Goal: Check status: Check status

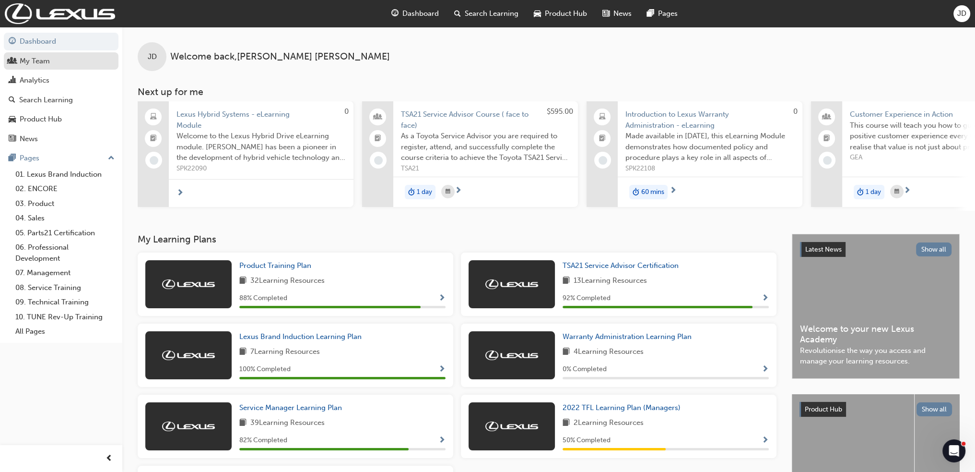
click at [35, 67] on link "My Team" at bounding box center [61, 61] width 115 height 18
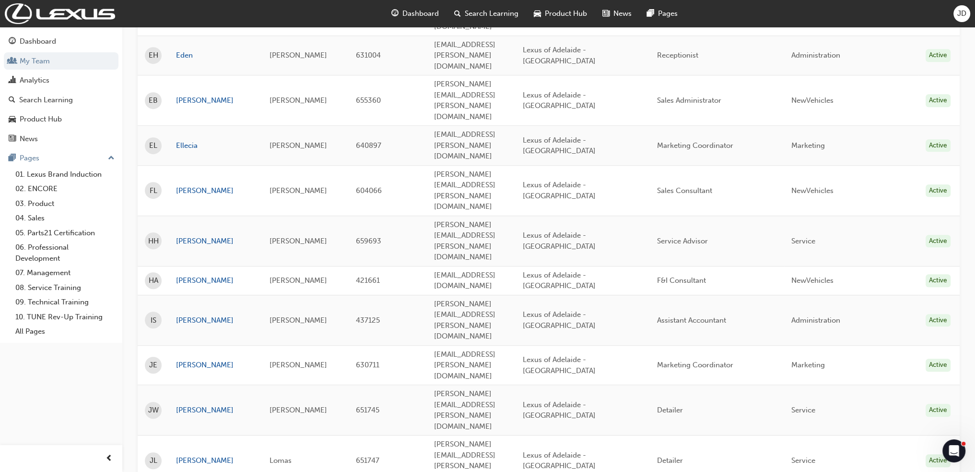
scroll to position [995, 0]
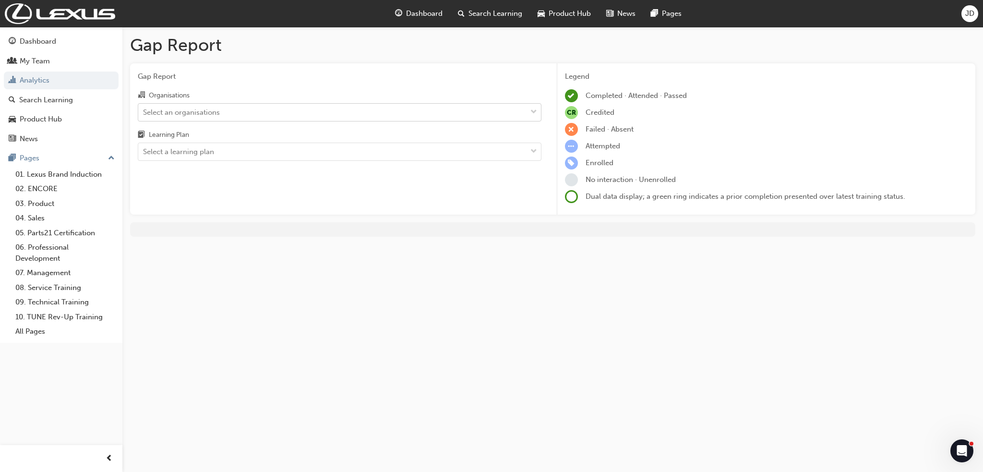
click at [187, 105] on div "Select an organisations" at bounding box center [332, 112] width 388 height 17
click at [144, 107] on input "Organisations Select an organisations" at bounding box center [143, 111] width 1 height 8
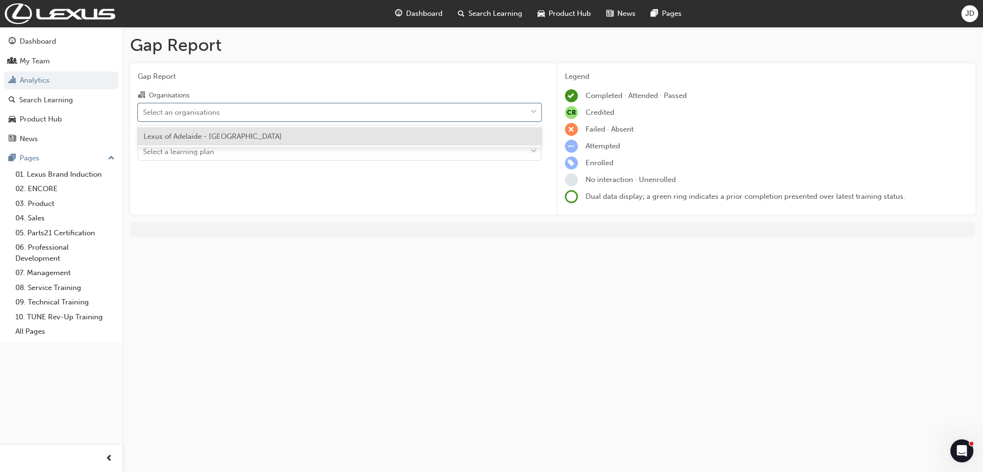
click at [193, 132] on span "Lexus of Adelaide - [GEOGRAPHIC_DATA]" at bounding box center [212, 136] width 138 height 9
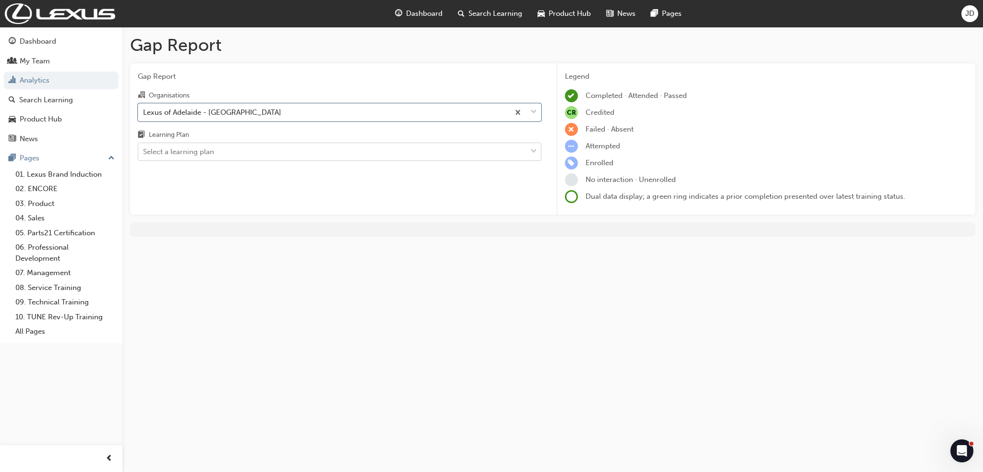
click at [194, 151] on div "Select a learning plan" at bounding box center [178, 151] width 71 height 11
click at [144, 151] on input "Learning Plan Select a learning plan" at bounding box center [143, 151] width 1 height 8
drag, startPoint x: 444, startPoint y: 459, endPoint x: 437, endPoint y: 447, distance: 13.7
click at [444, 459] on div "Gap Report Gap Report Organisations Lexus of Adelaide - [GEOGRAPHIC_DATA] Learn…" at bounding box center [491, 236] width 983 height 472
click at [273, 156] on div "Select a learning plan" at bounding box center [332, 151] width 388 height 17
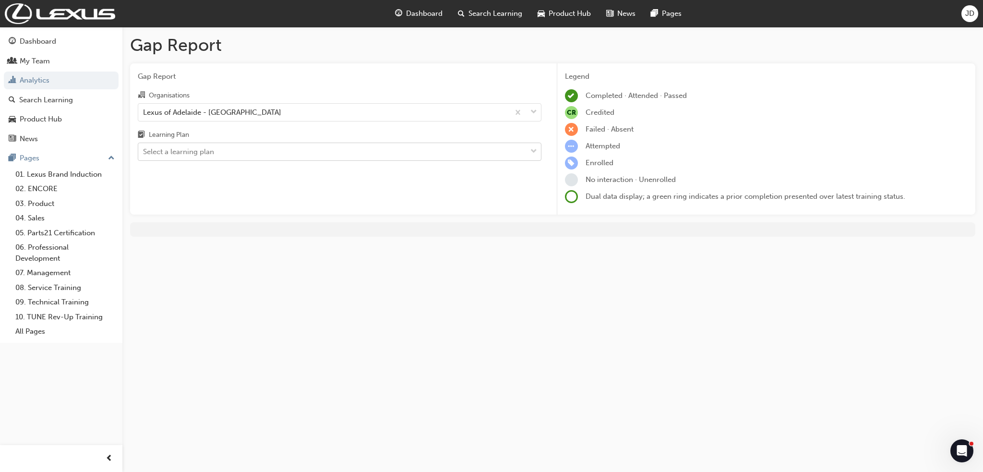
click at [144, 155] on input "Learning Plan Select a learning plan" at bounding box center [143, 151] width 1 height 8
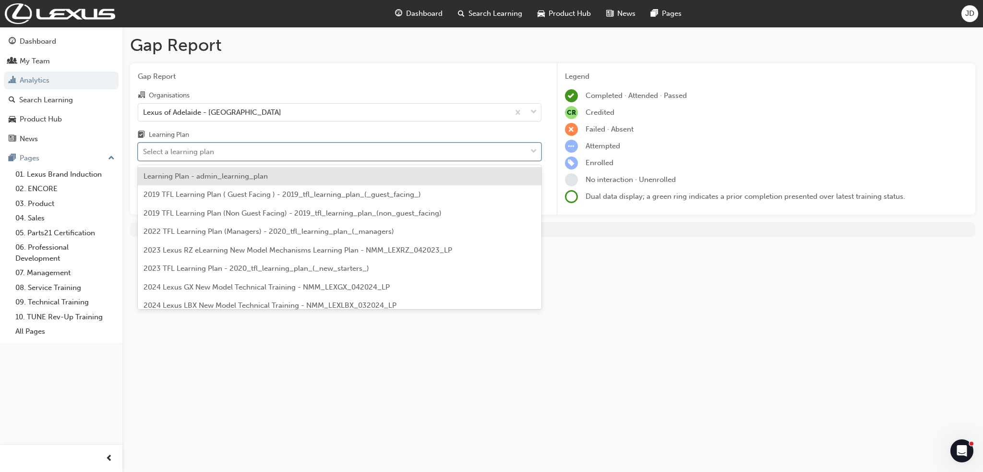
click at [273, 156] on div "Select a learning plan" at bounding box center [332, 151] width 388 height 17
click at [144, 155] on input "Learning Plan option Learning Plan - admin_learning_plan focused, 1 of 146. 146…" at bounding box center [143, 151] width 1 height 8
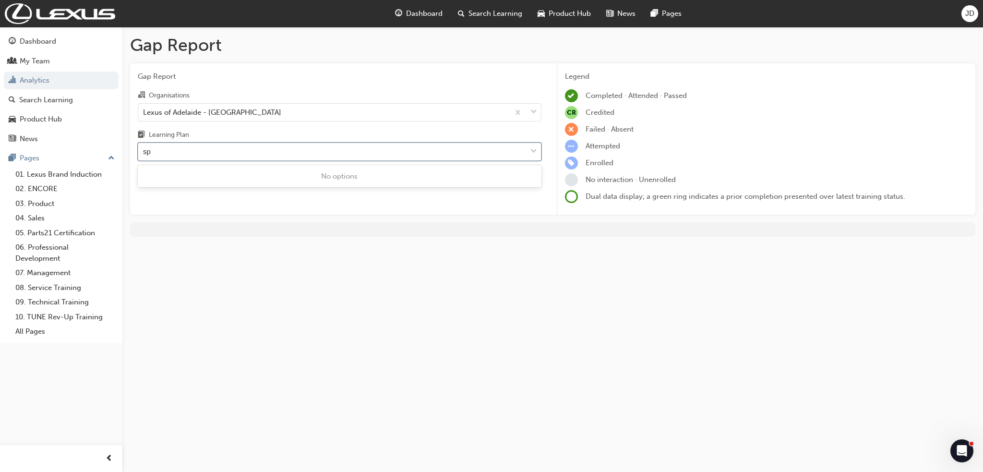
type input "s"
click at [35, 67] on link "My Team" at bounding box center [61, 61] width 115 height 18
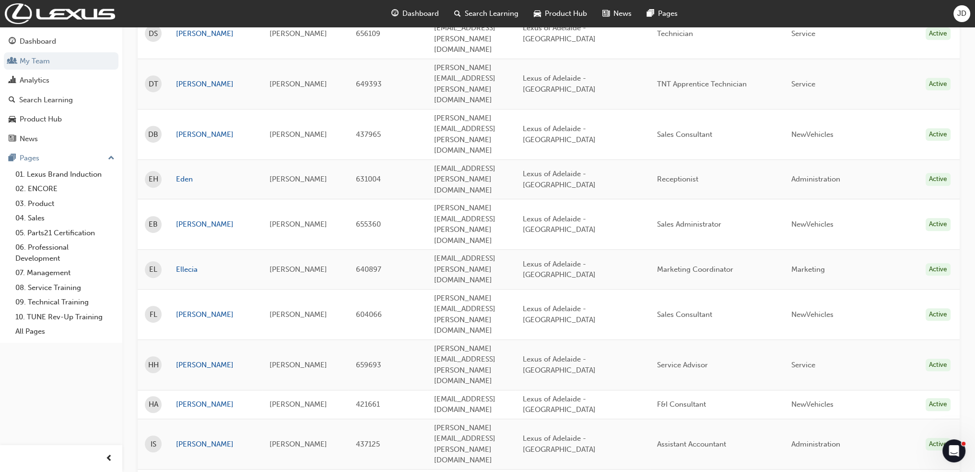
scroll to position [768, 0]
